Goal: Task Accomplishment & Management: Complete application form

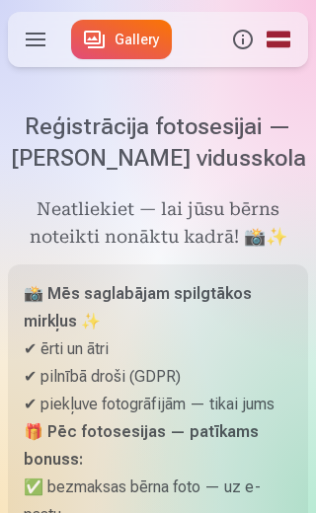
click at [39, 42] on label at bounding box center [35, 39] width 55 height 55
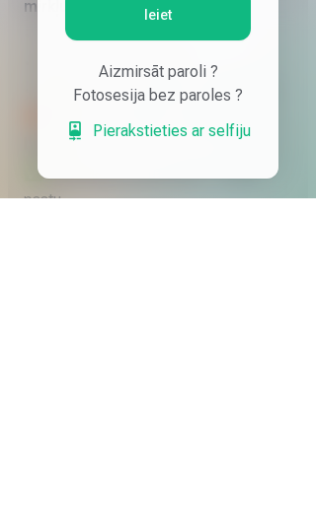
click at [147, 399] on div "Fotosesija bez paroles ?" at bounding box center [157, 411] width 185 height 24
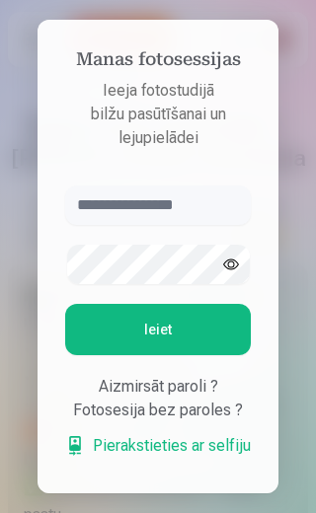
click at [188, 409] on div "Fotosesija bez paroles ?" at bounding box center [157, 411] width 185 height 24
click at [160, 405] on div "Fotosesija bez paroles ?" at bounding box center [157, 411] width 185 height 24
click at [139, 446] on link "Pierakstieties ar selfiju" at bounding box center [157, 446] width 185 height 24
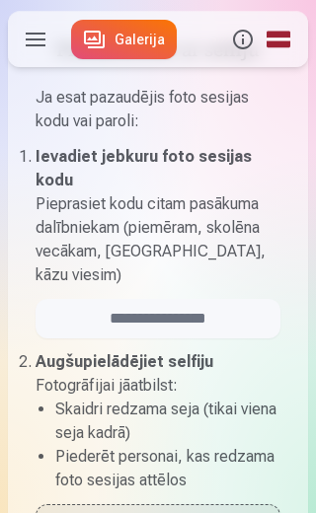
scroll to position [352, 0]
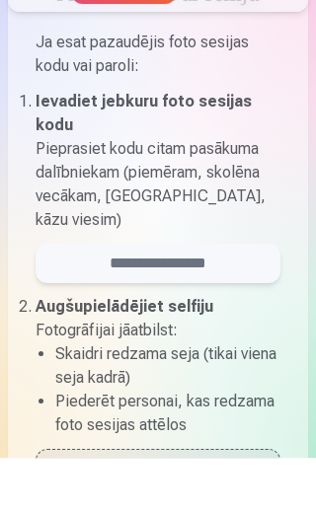
click at [135, 299] on input "email" at bounding box center [158, 318] width 245 height 39
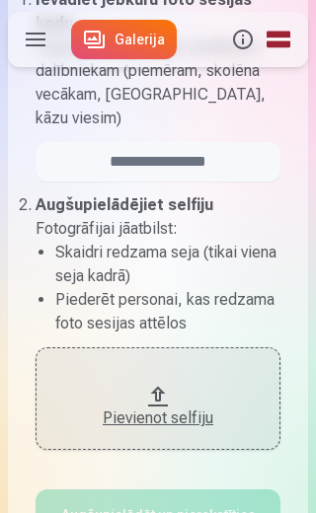
scroll to position [505, 0]
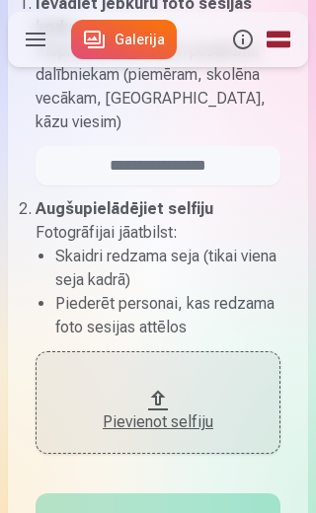
click at [137, 410] on div "Pievienot selfiju" at bounding box center [157, 422] width 205 height 24
click at [110, 410] on div "Pievienot selfiju" at bounding box center [157, 422] width 205 height 24
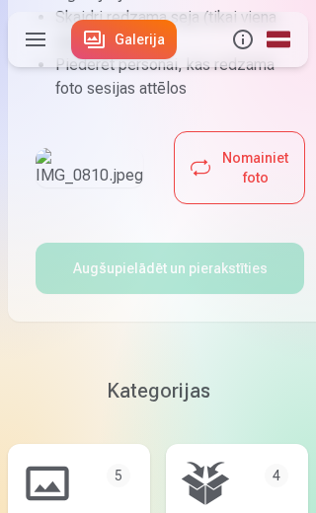
scroll to position [787, 0]
